Goal: Task Accomplishment & Management: Use online tool/utility

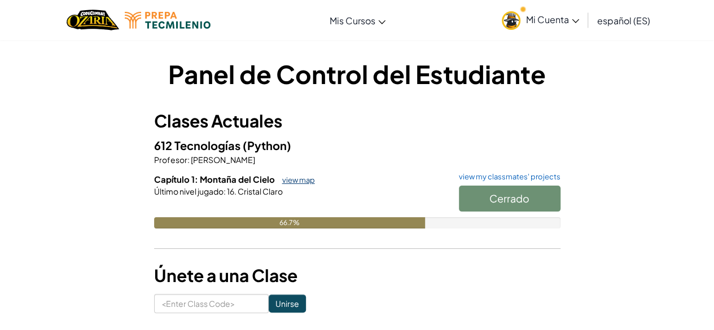
click at [295, 178] on link "view map" at bounding box center [296, 180] width 38 height 9
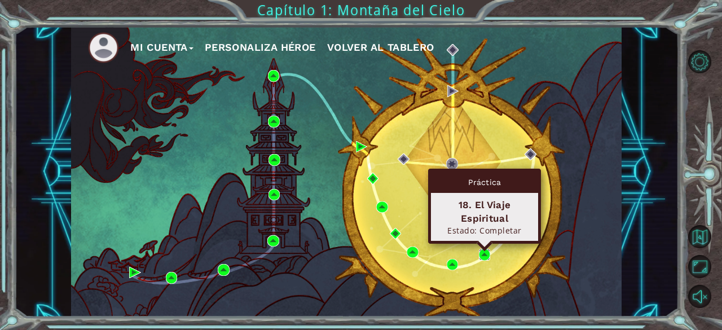
click at [489, 252] on img at bounding box center [484, 254] width 11 height 11
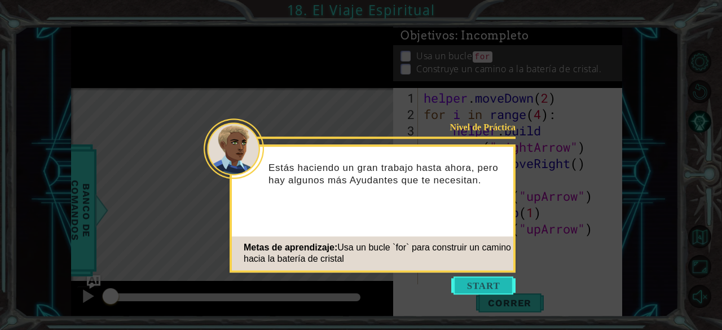
click at [491, 291] on button "Start" at bounding box center [484, 286] width 64 height 18
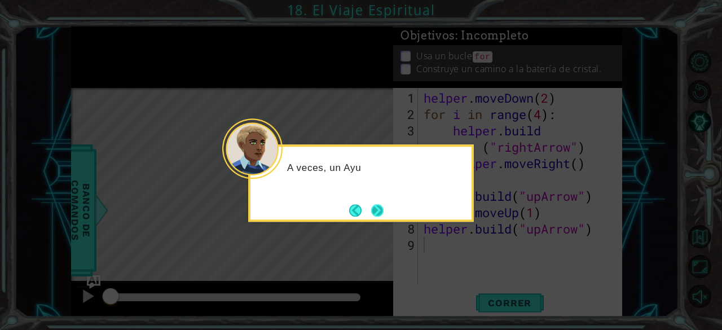
click at [384, 213] on button "Next" at bounding box center [377, 210] width 12 height 12
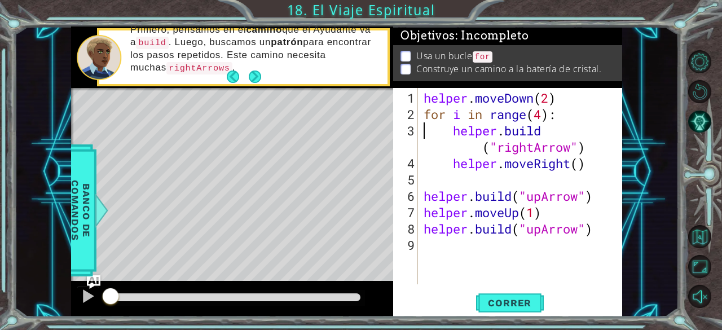
click at [423, 134] on div "helper . moveDown ( 2 ) for i in range ( 4 ) : helper . build ( "rightArrow" ) …" at bounding box center [524, 204] width 204 height 229
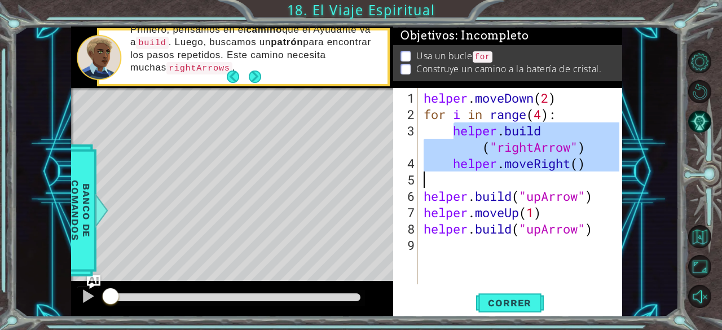
drag, startPoint x: 452, startPoint y: 135, endPoint x: 526, endPoint y: 172, distance: 82.8
click at [526, 172] on div "helper . moveDown ( 2 ) for i in range ( 4 ) : helper . build ( "rightArrow" ) …" at bounding box center [524, 204] width 204 height 229
type textarea "helper.moveRight()"
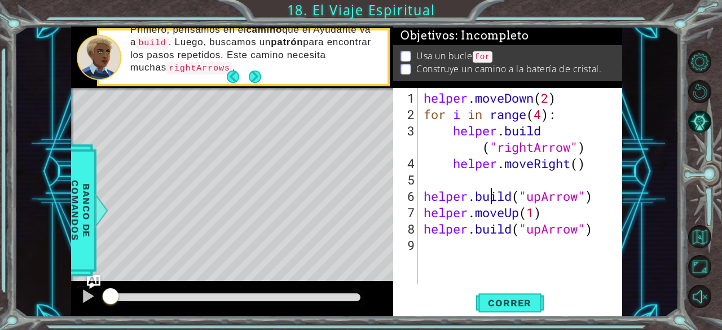
click at [493, 189] on div "helper . moveDown ( 2 ) for i in range ( 4 ) : helper . build ( "rightArrow" ) …" at bounding box center [524, 204] width 204 height 229
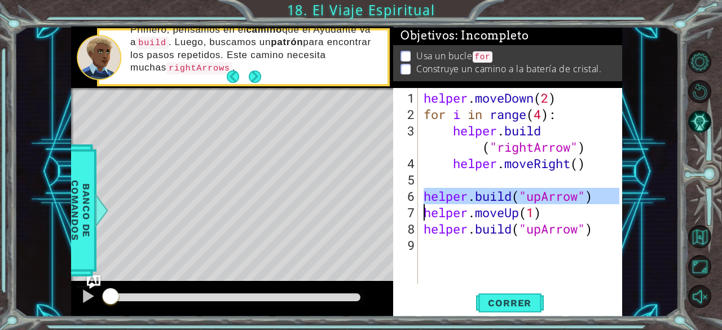
drag, startPoint x: 417, startPoint y: 195, endPoint x: 598, endPoint y: 196, distance: 181.2
click at [598, 196] on div "[DOMAIN_NAME]("upArrow") 1 2 3 4 5 6 7 8 9 helper . moveDown ( 2 ) for i in ran…" at bounding box center [506, 186] width 227 height 196
type textarea "[DOMAIN_NAME]("upArrow") helper.moveUp(1)"
click at [693, 232] on button "Volver al Mapa" at bounding box center [700, 236] width 23 height 23
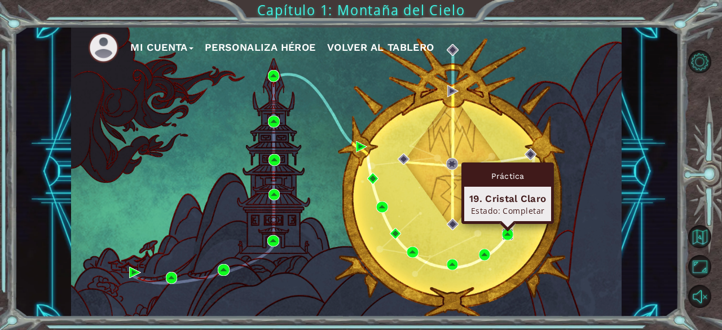
click at [508, 232] on img at bounding box center [507, 234] width 11 height 11
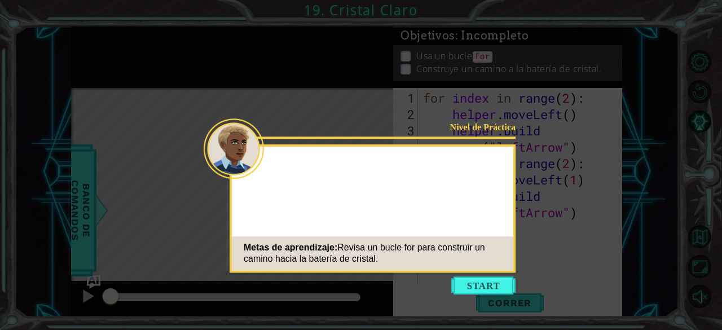
click at [503, 287] on button "Start" at bounding box center [484, 286] width 64 height 18
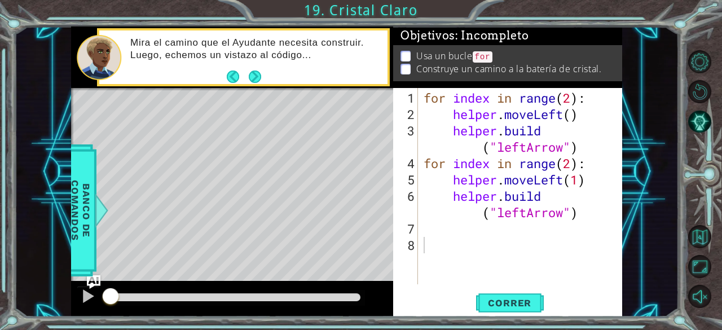
click at [528, 330] on html "1 ההההההההההההההההההההההההההההההההההההההההההההההההההההההההההההההההההההההההההההה…" at bounding box center [361, 165] width 722 height 330
click at [455, 115] on div "for index in range ( 2 ) : helper . moveLeft ( ) helper . build ( "leftArrow" )…" at bounding box center [524, 204] width 204 height 229
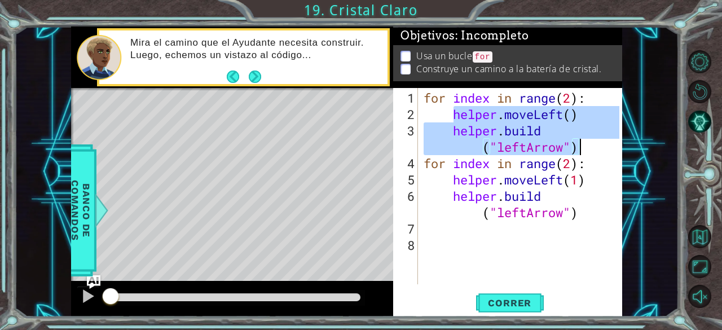
drag, startPoint x: 455, startPoint y: 115, endPoint x: 573, endPoint y: 150, distance: 123.7
click at [573, 150] on div "for index in range ( 2 ) : helper . moveLeft ( ) helper . build ( "leftArrow" )…" at bounding box center [524, 204] width 204 height 229
click at [498, 14] on div "1 ההההההההההההההההההההההההההההההההההההההההההההההההההההההההההההההההההההההההההההה…" at bounding box center [361, 165] width 722 height 330
click at [522, 14] on div "1 ההההההההההההההההההההההההההההההההההההההההההההההההההההההההההההההההההההההההההההה…" at bounding box center [361, 165] width 722 height 330
click at [467, 15] on div "1 ההההההההההההההההההההההההההההההההההההההההההההההההההההההההההההההההההההההההההההה…" at bounding box center [361, 165] width 722 height 330
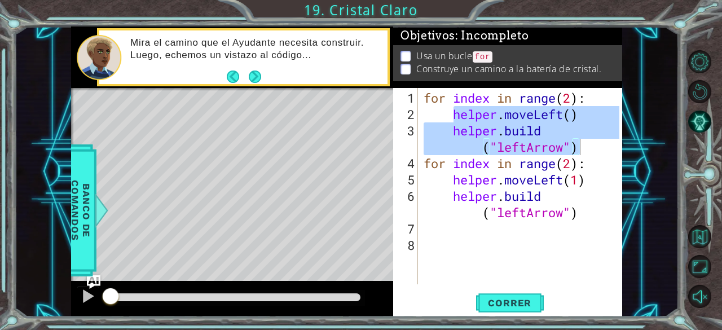
click at [470, 15] on div "1 ההההההההההההההההההההההההההההההההההההההההההההההההההההההההההההההההההההההההההההה…" at bounding box center [361, 165] width 722 height 330
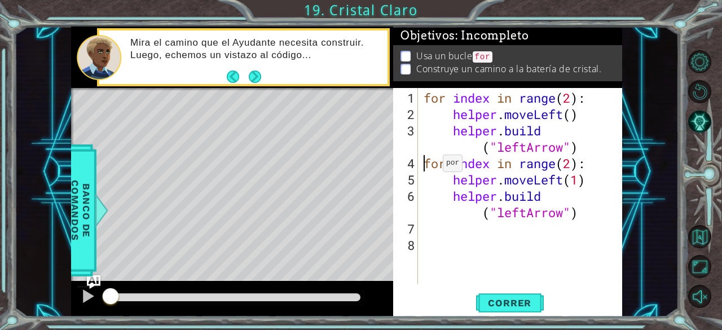
click at [426, 168] on div "for index in range ( 2 ) : helper . moveLeft ( ) helper . build ( "leftArrow" )…" at bounding box center [524, 204] width 204 height 229
click at [444, 185] on div "for index in range ( 2 ) : helper . moveLeft ( ) helper . build ( "leftArrow" )…" at bounding box center [524, 204] width 204 height 229
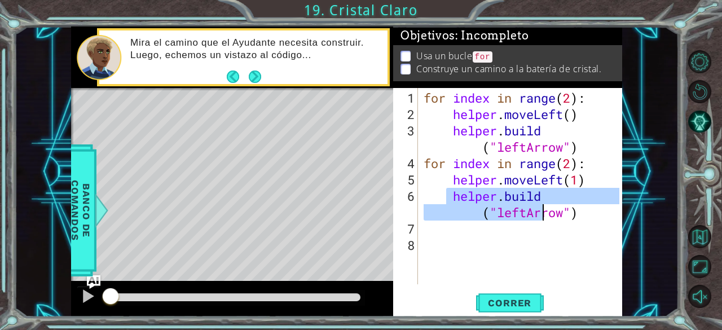
drag, startPoint x: 444, startPoint y: 189, endPoint x: 531, endPoint y: 208, distance: 89.0
click at [533, 209] on div "for index in range ( 2 ) : helper . moveLeft ( ) helper . build ( "leftArrow" )…" at bounding box center [524, 204] width 204 height 229
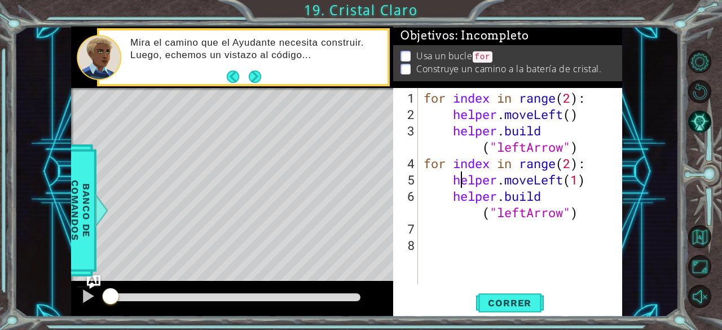
click at [462, 185] on div "for index in range ( 2 ) : helper . moveLeft ( ) helper . build ( "leftArrow" )…" at bounding box center [524, 204] width 204 height 229
click at [439, 179] on div "for index in range ( 2 ) : helper . moveLeft ( ) helper . build ( "leftArrow" )…" at bounding box center [524, 204] width 204 height 229
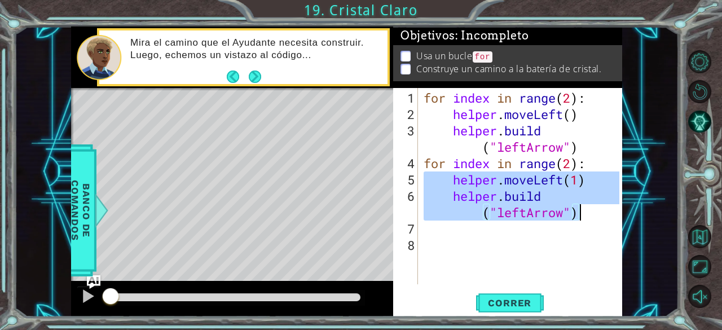
drag, startPoint x: 439, startPoint y: 178, endPoint x: 588, endPoint y: 213, distance: 153.5
click at [588, 213] on div "for index in range ( 2 ) : helper . moveLeft ( ) helper . build ( "leftArrow" )…" at bounding box center [524, 204] width 204 height 229
type textarea "helper.moveLeft(1) [DOMAIN_NAME]("leftArrow")"
